Goal: Information Seeking & Learning: Learn about a topic

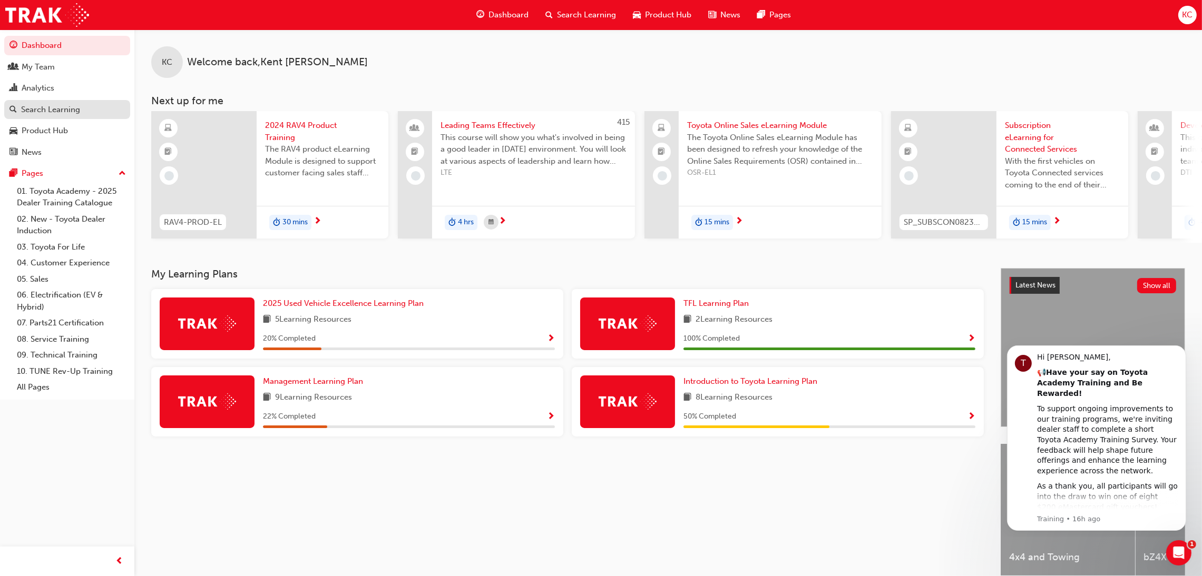
click at [52, 107] on div "Search Learning" at bounding box center [50, 110] width 59 height 12
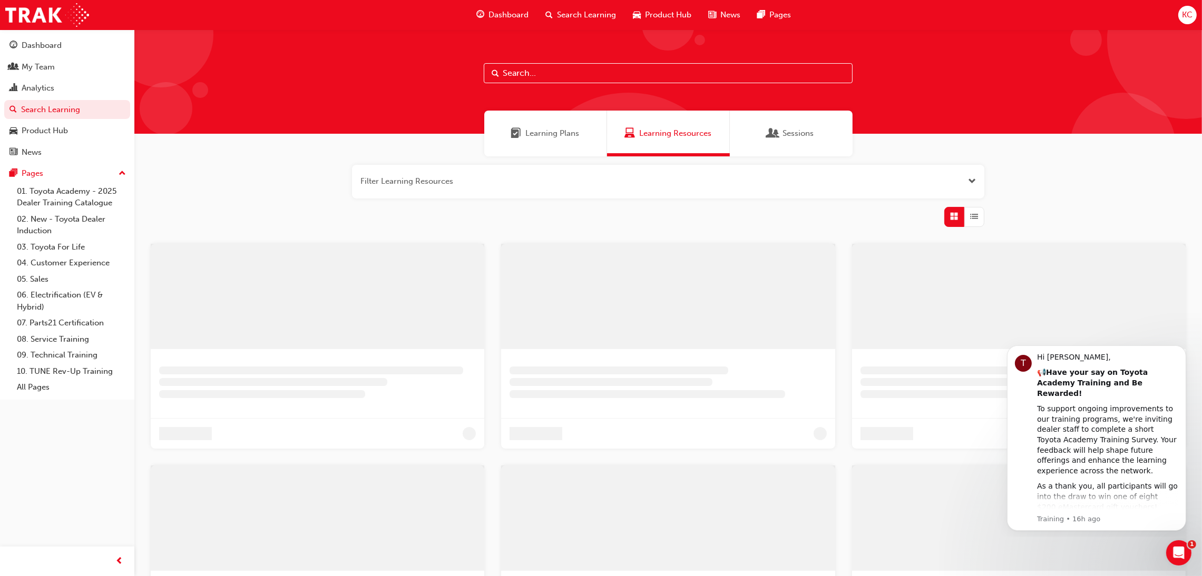
click at [556, 76] on input "text" at bounding box center [668, 73] width 369 height 20
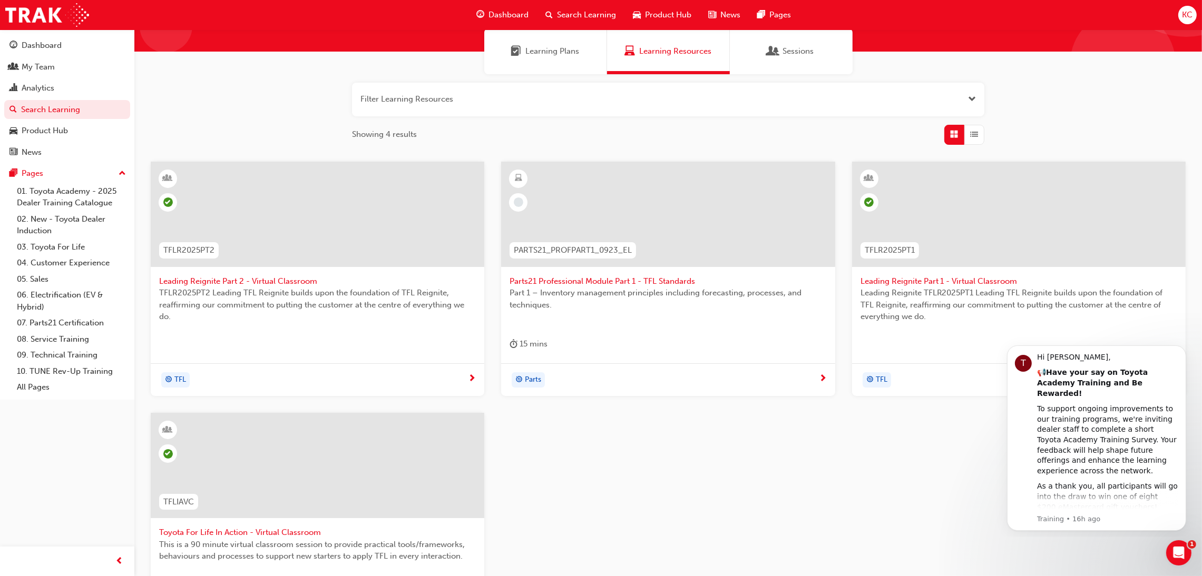
scroll to position [158, 0]
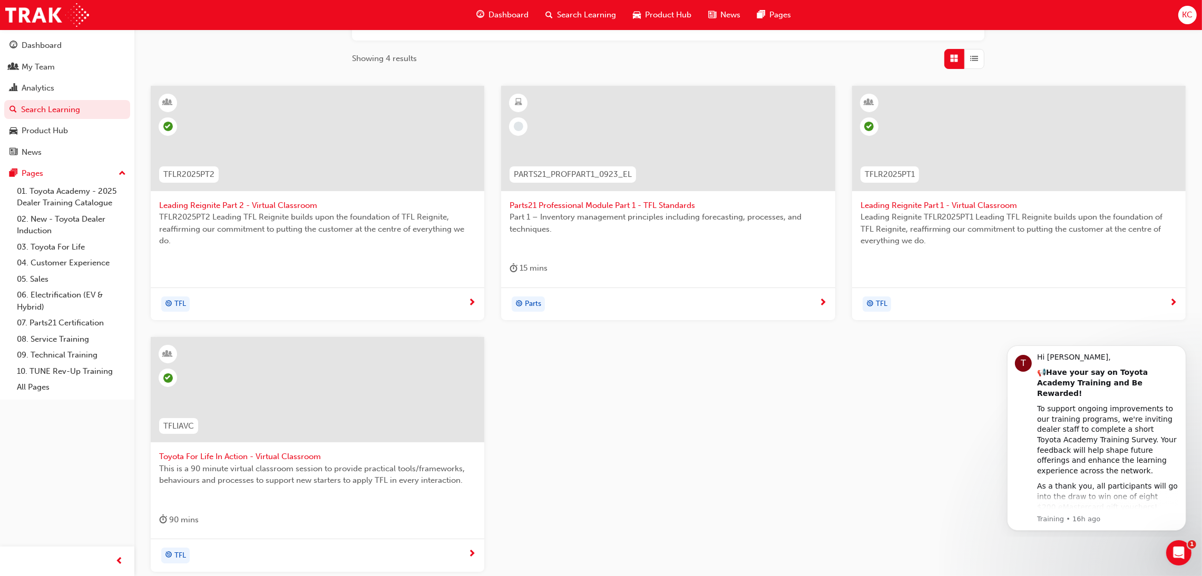
type input "TFL"
click at [276, 453] on span "Toyota For Life In Action - Virtual Classroom" at bounding box center [317, 457] width 317 height 12
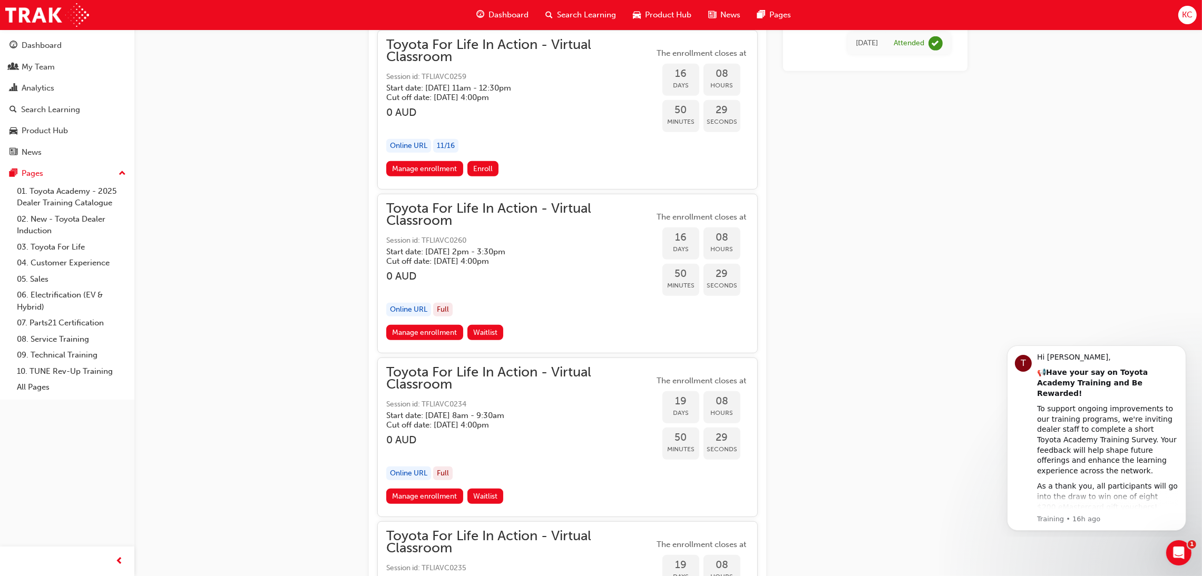
scroll to position [6880, 0]
